Goal: Check status: Check status

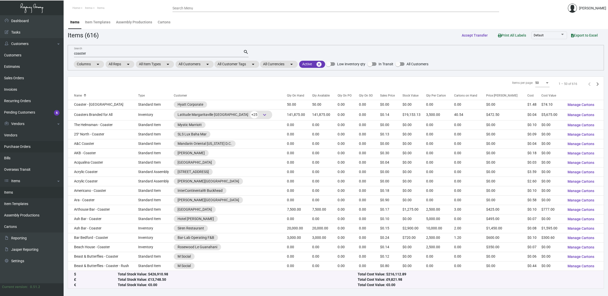
click at [35, 148] on link "Purchase Orders" at bounding box center [32, 146] width 64 height 11
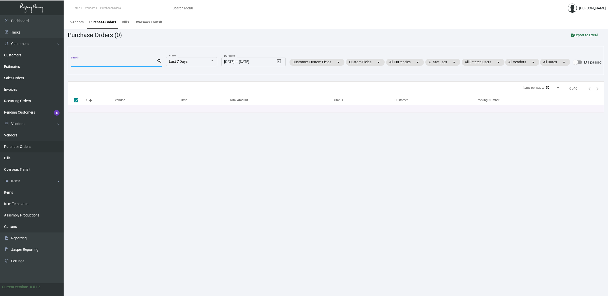
click at [97, 61] on input "Search" at bounding box center [114, 63] width 86 height 4
paste input "107596"
type input "107596"
checkbox input "false"
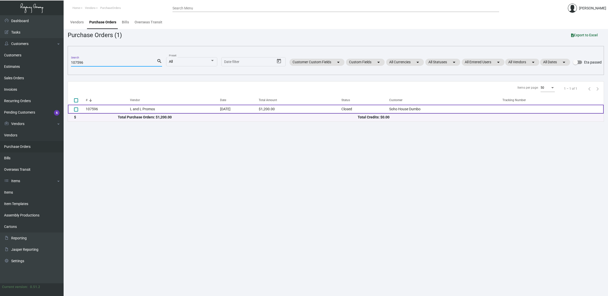
type input "107596"
click at [113, 107] on td "107596" at bounding box center [108, 109] width 44 height 9
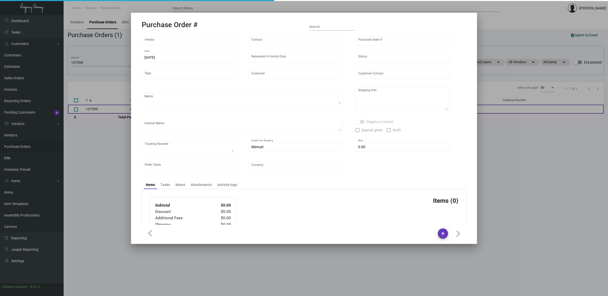
type input "L and L Promos"
type input "[PERSON_NAME]"
type input "107596"
type input "[DATE]"
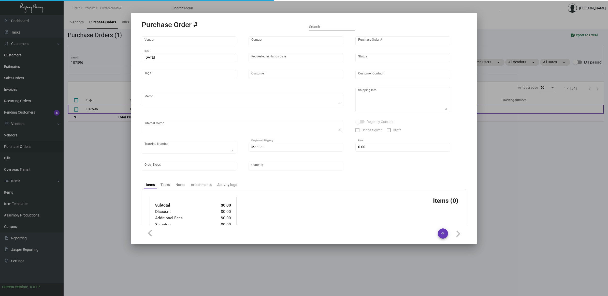
type input "Soho House Dumbo"
type textarea "Via Air."
type textarea "Regency Group NJ - [PERSON_NAME] [STREET_ADDRESS]"
checkbox input "true"
type input "$ 0.00"
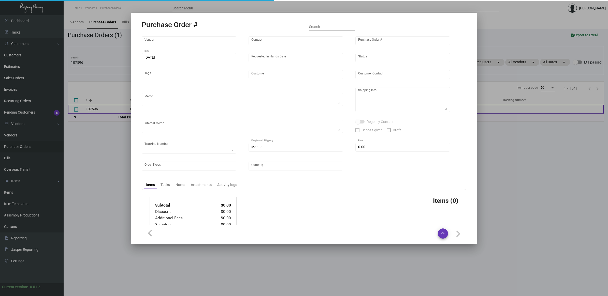
type input "United States Dollar $"
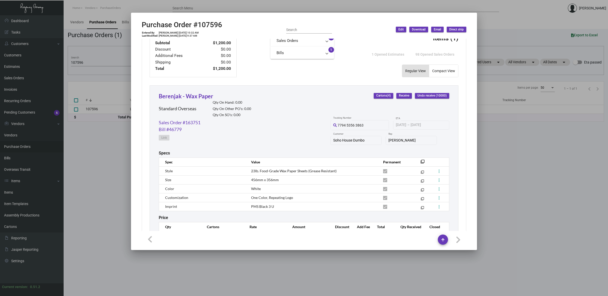
scroll to position [216, 0]
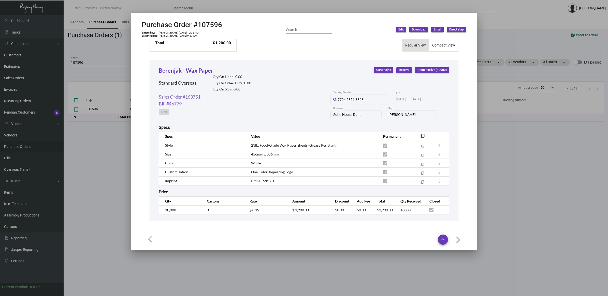
click at [188, 94] on link "Sales Order #163751" at bounding box center [180, 97] width 42 height 7
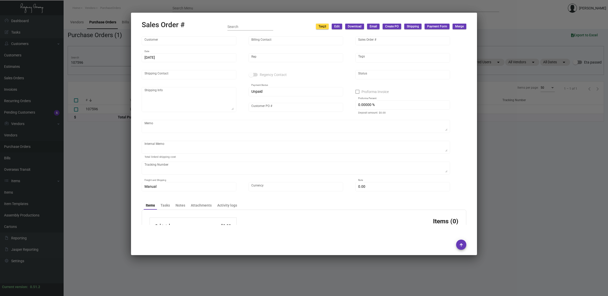
type input "Soho House Dumbo"
type input "AP BILLING"
type input "163751"
type input "[DATE]"
type input "[PERSON_NAME]"
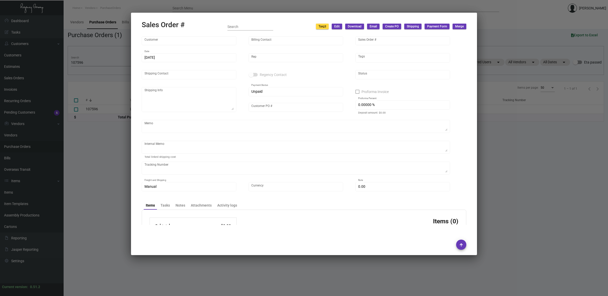
type input "[PERSON_NAME]"
type textarea "Soho House Dumbo - Thinley Gyaltso [STREET_ADDRESS]"
type input "60020725"
type textarea "NY Delivery [DATE]"
type input "United States Dollar $"
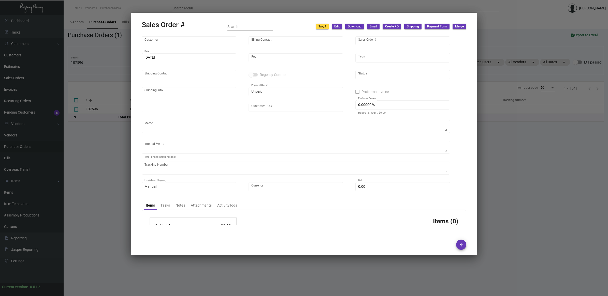
type input "$ 81.24"
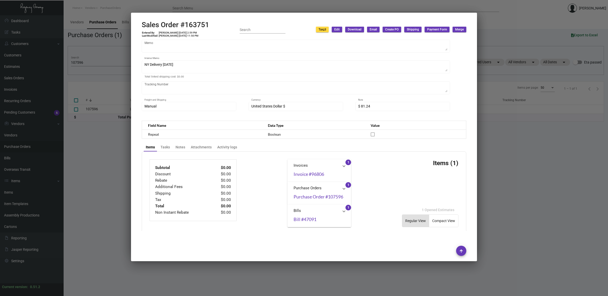
scroll to position [251, 0]
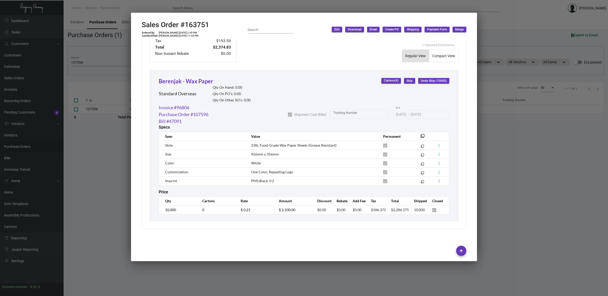
click at [230, 285] on div at bounding box center [304, 148] width 608 height 296
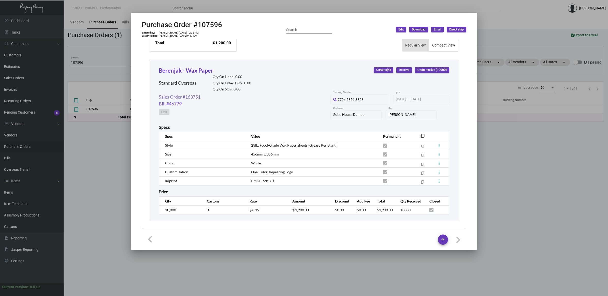
click at [185, 96] on link "Sales Order #163751" at bounding box center [180, 97] width 42 height 7
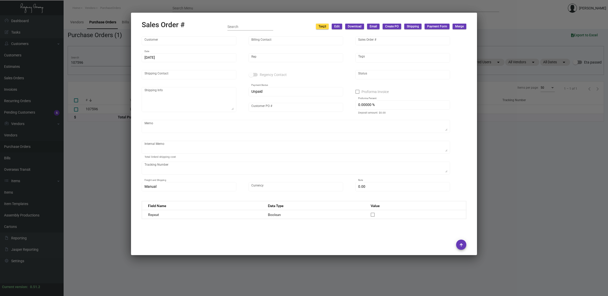
type input "Soho House Dumbo"
type input "AP BILLING"
type input "163751"
type input "[DATE]"
type input "[PERSON_NAME]"
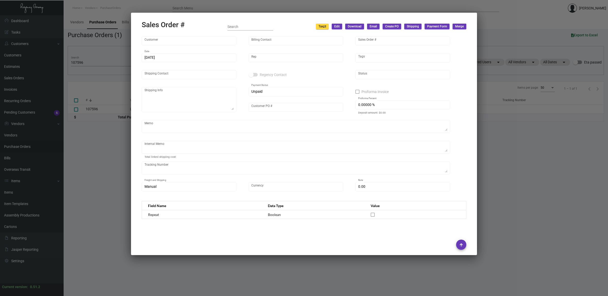
type input "[PERSON_NAME]"
type textarea "Soho House Dumbo - Thinley Gyaltso [STREET_ADDRESS]"
type input "60020725"
type textarea "NY Delivery [DATE]"
type input "United States Dollar $"
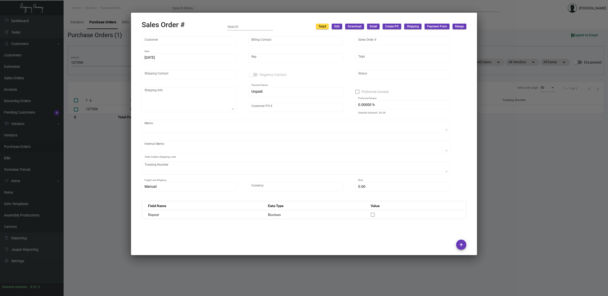
type input "$ 81.24"
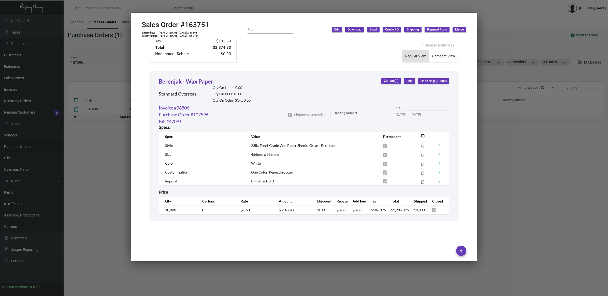
scroll to position [254, 0]
